Goal: Task Accomplishment & Management: Complete application form

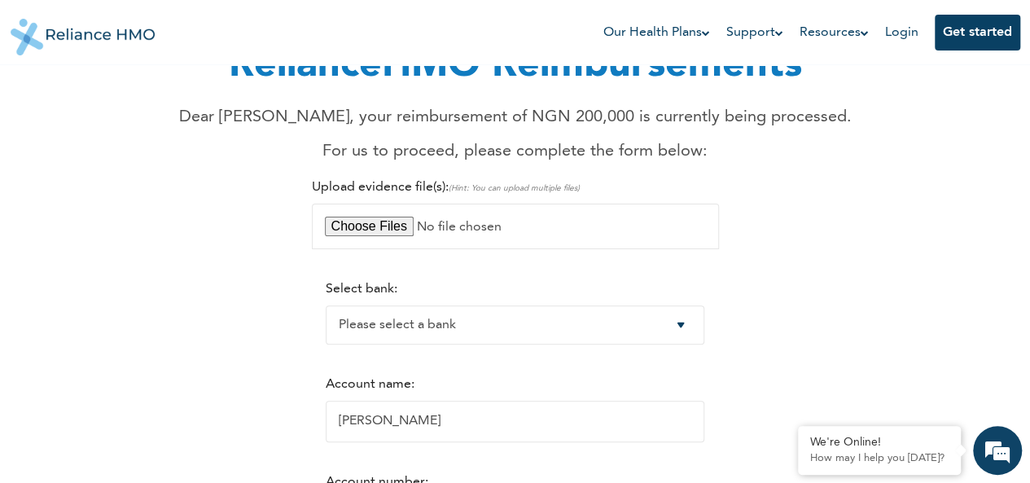
scroll to position [108, 0]
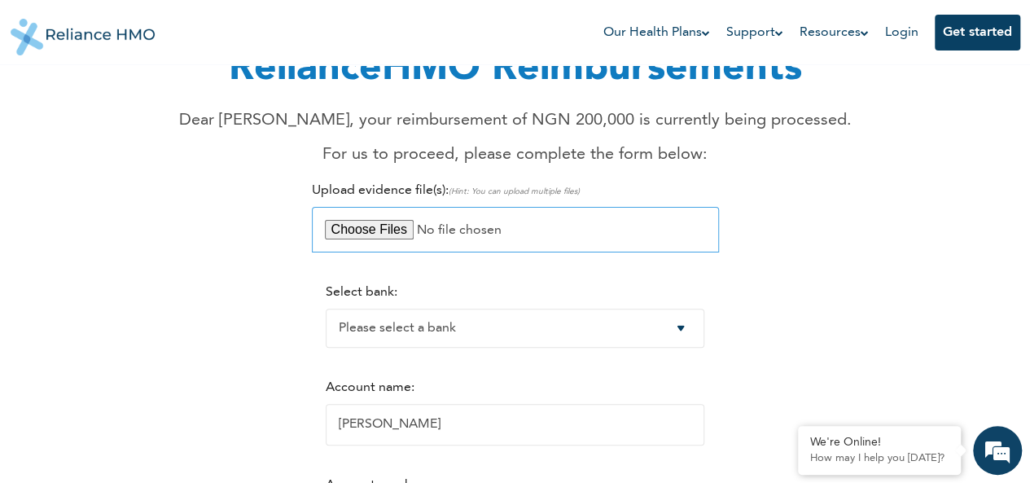
click at [349, 231] on input "file" at bounding box center [515, 230] width 407 height 46
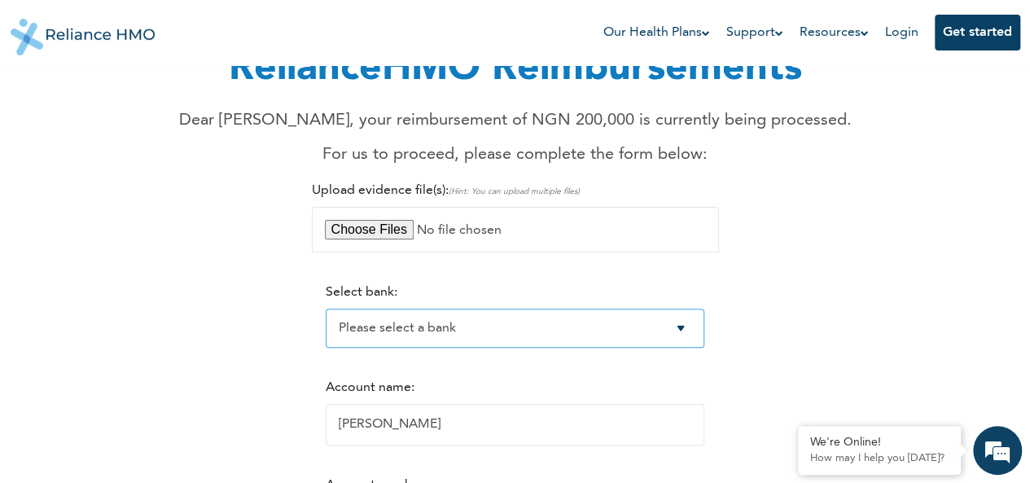
click at [694, 335] on select "Please select a bank Access Bank Plc. Citibank Nigeria Limited Access Bank (Dia…" at bounding box center [515, 328] width 379 height 39
select select "9"
click at [326, 310] on select "Please select a bank Access Bank Plc. Citibank Nigeria Limited Access Bank (Dia…" at bounding box center [515, 328] width 379 height 39
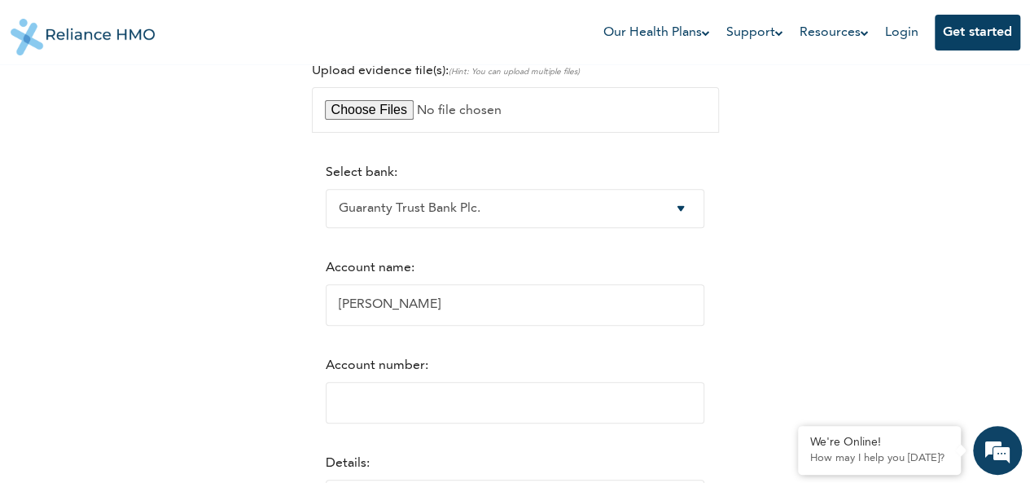
scroll to position [239, 0]
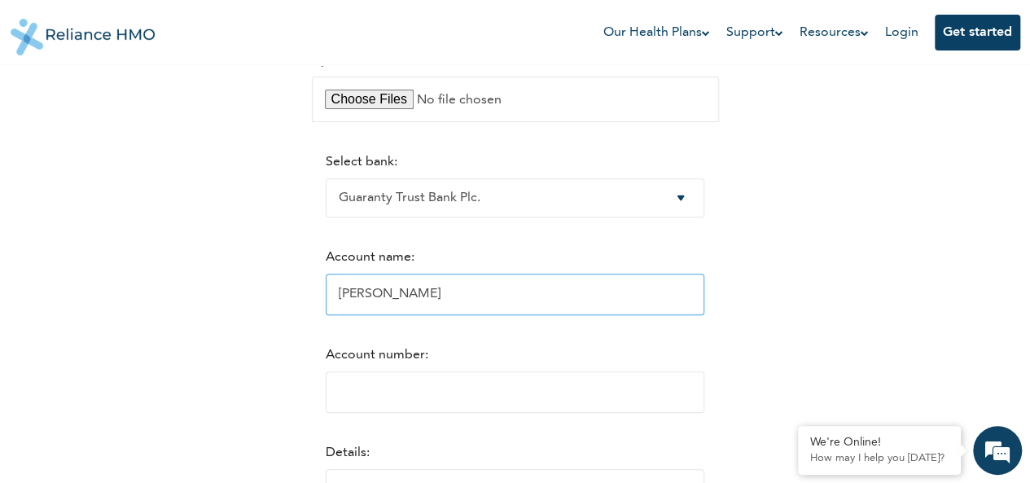
click at [474, 315] on input "[PERSON_NAME]" at bounding box center [515, 295] width 379 height 42
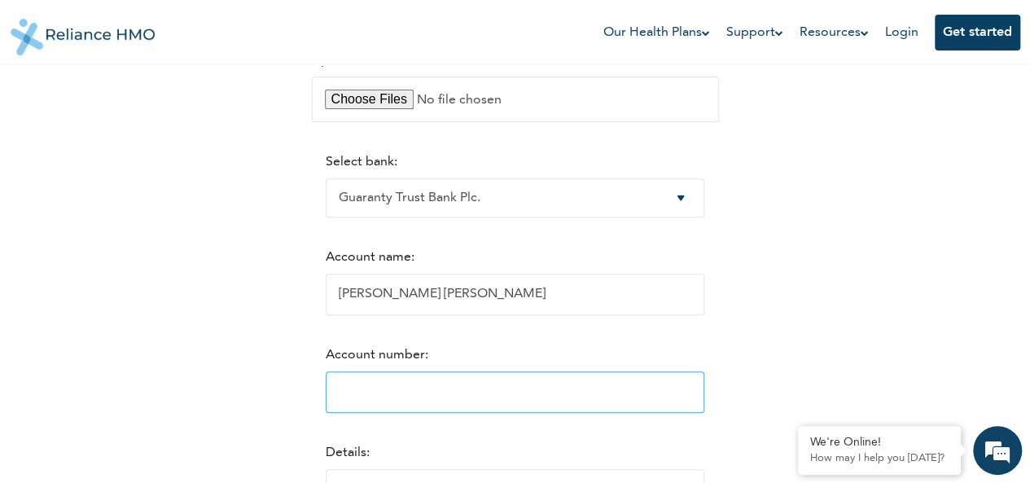
type input "[PERSON_NAME] [PERSON_NAME]"
click at [442, 398] on input "Account number:" at bounding box center [515, 392] width 379 height 42
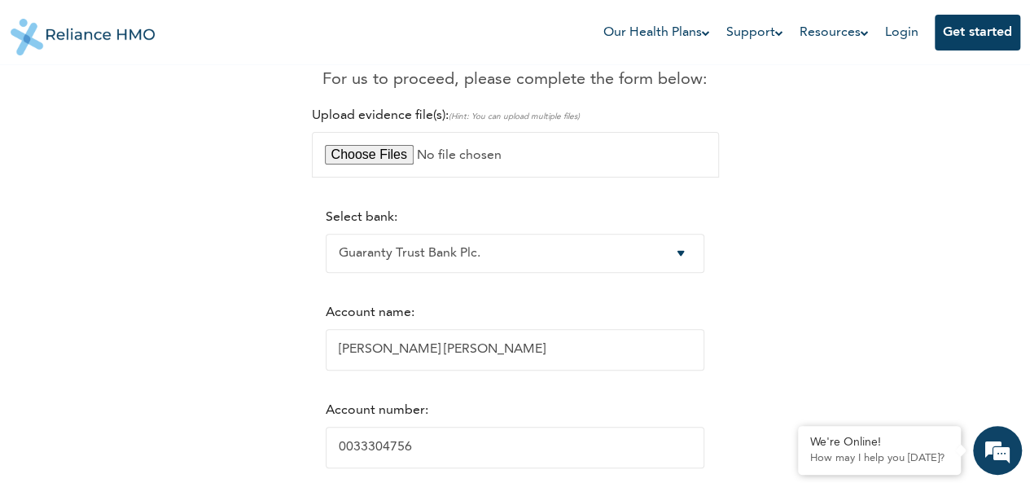
scroll to position [174, 0]
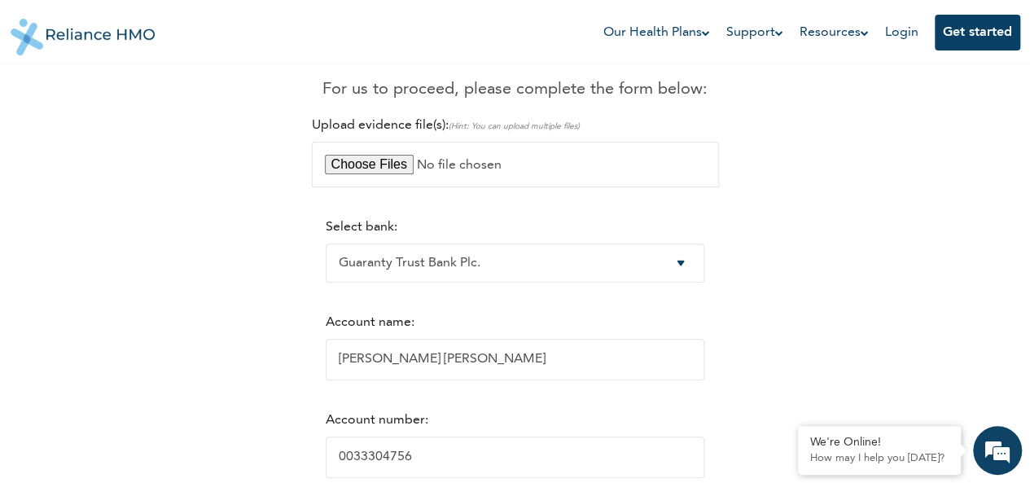
type input "0033304756"
